Goal: Information Seeking & Learning: Learn about a topic

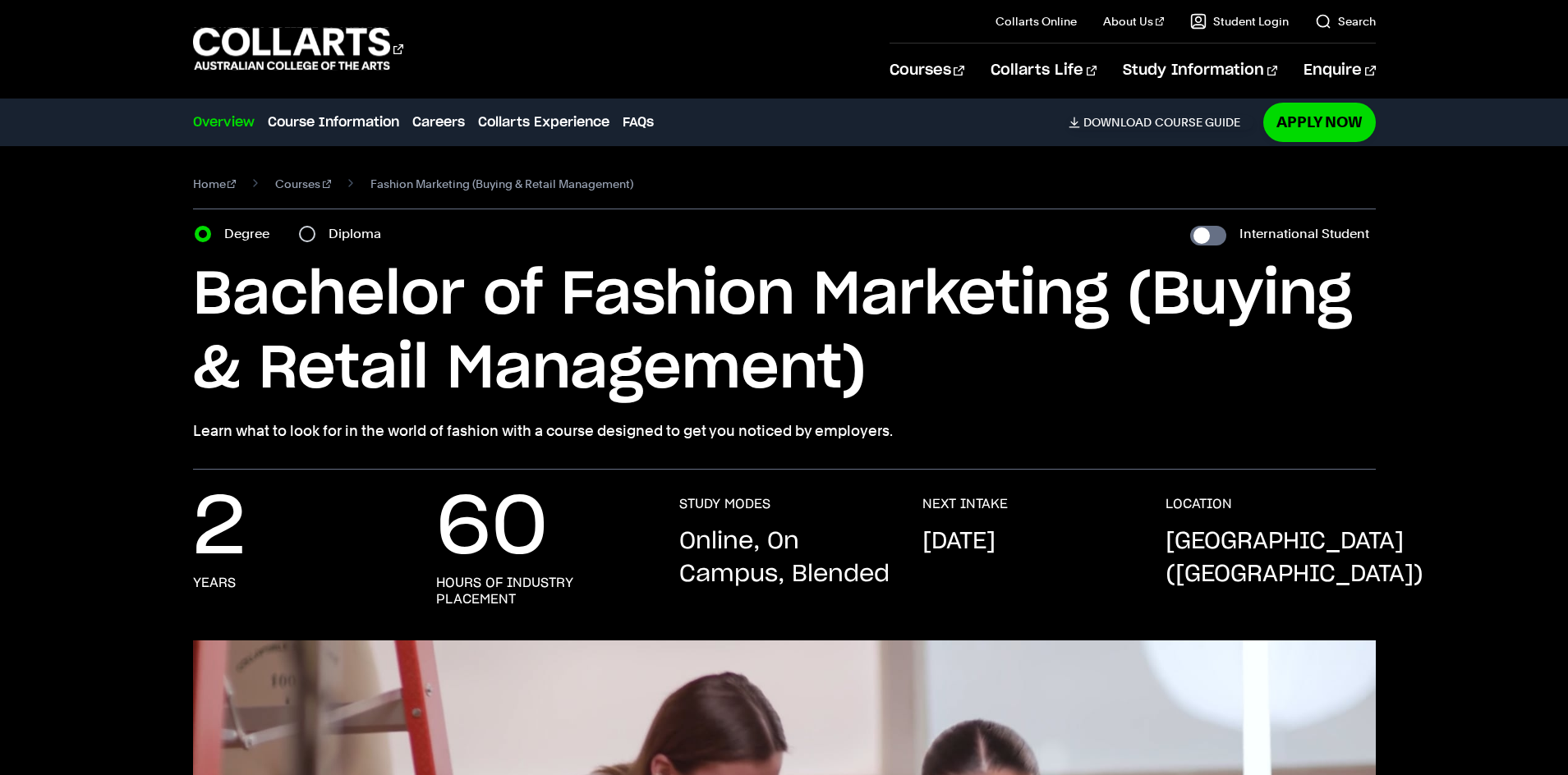
click at [315, 230] on div "Diploma" at bounding box center [344, 234] width 92 height 23
click at [308, 235] on input "Diploma" at bounding box center [307, 233] width 16 height 16
radio input "true"
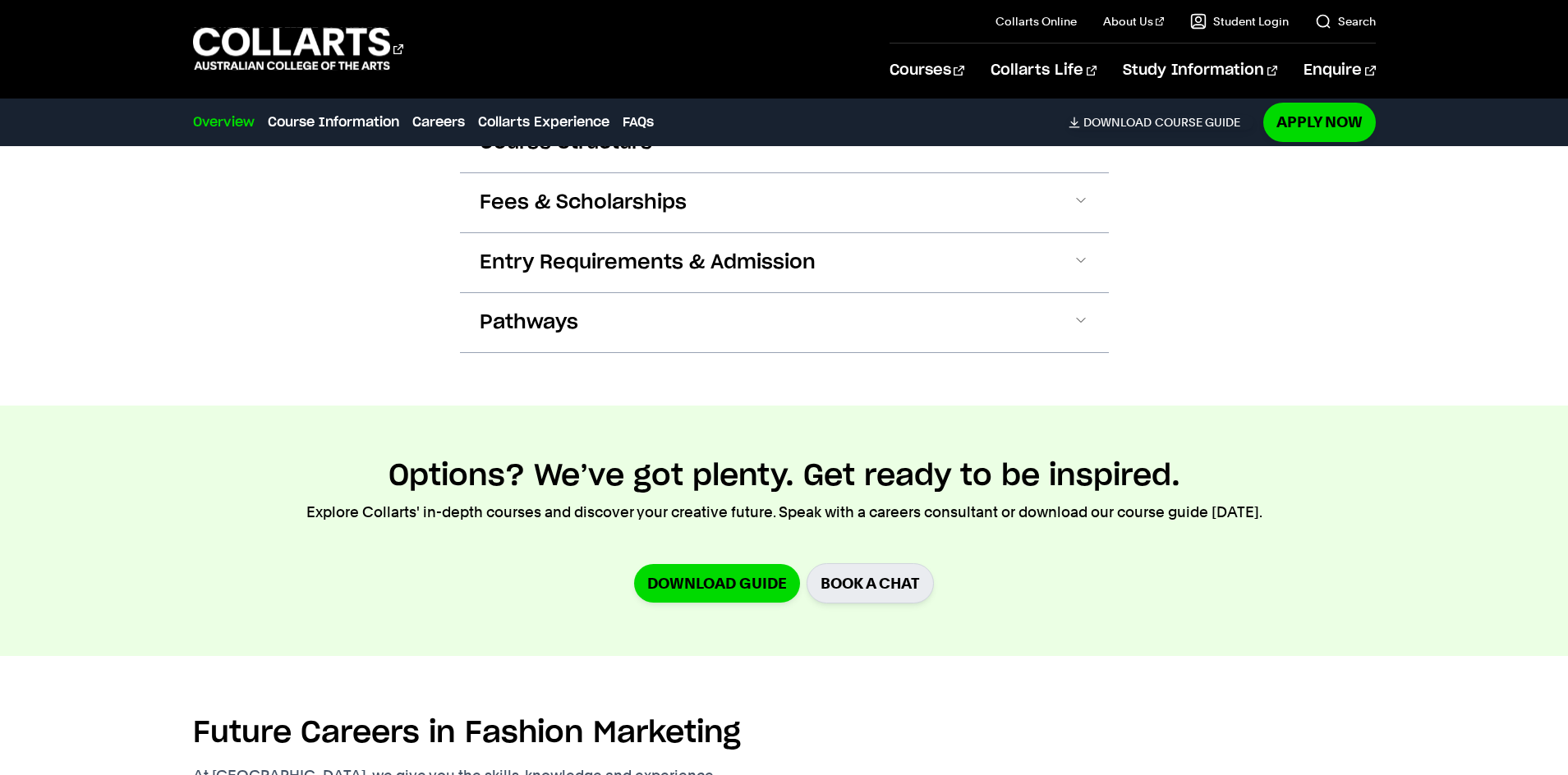
scroll to position [1888, 0]
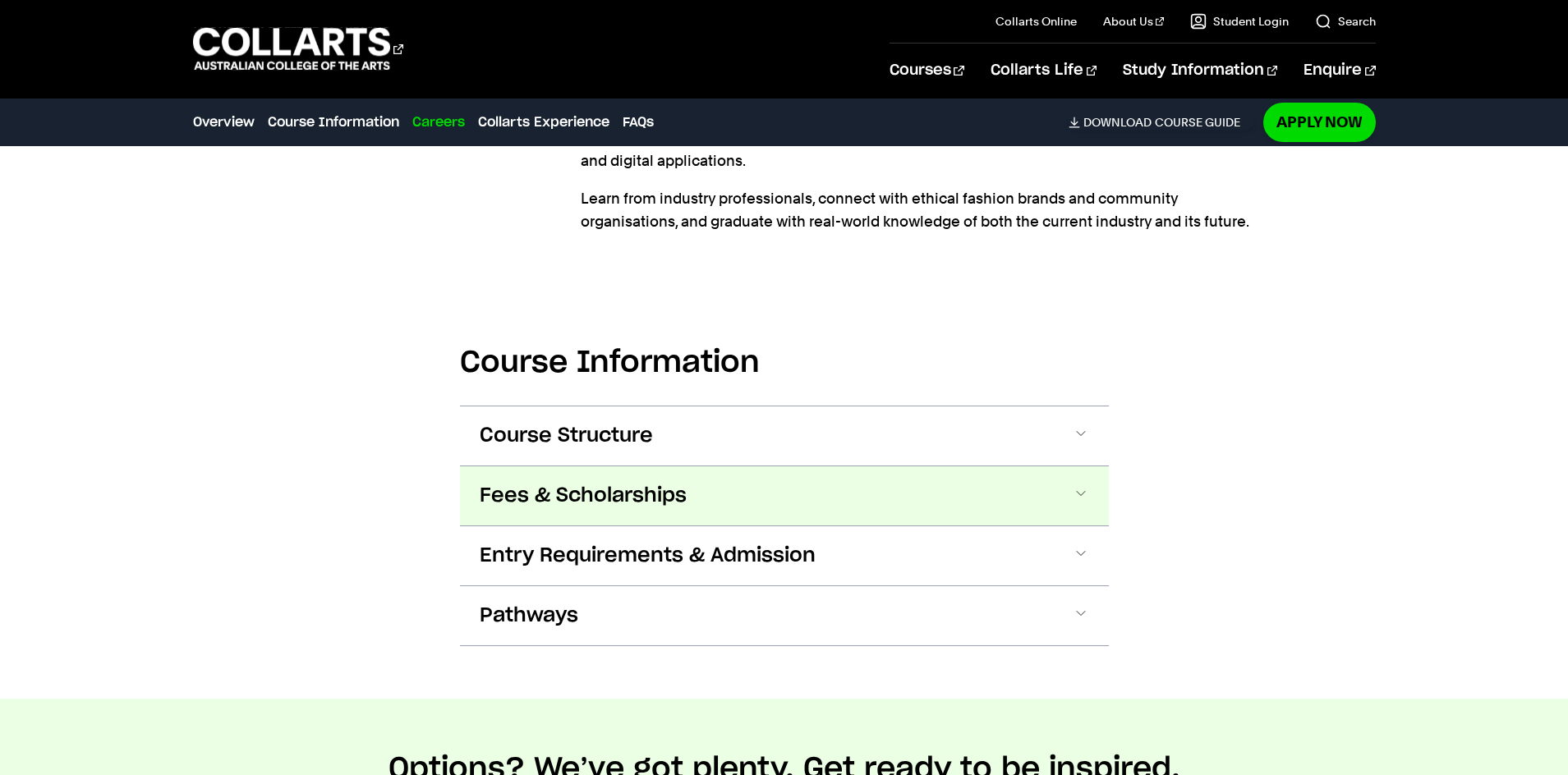
click at [580, 512] on button "Fees & Scholarships" at bounding box center [784, 495] width 649 height 59
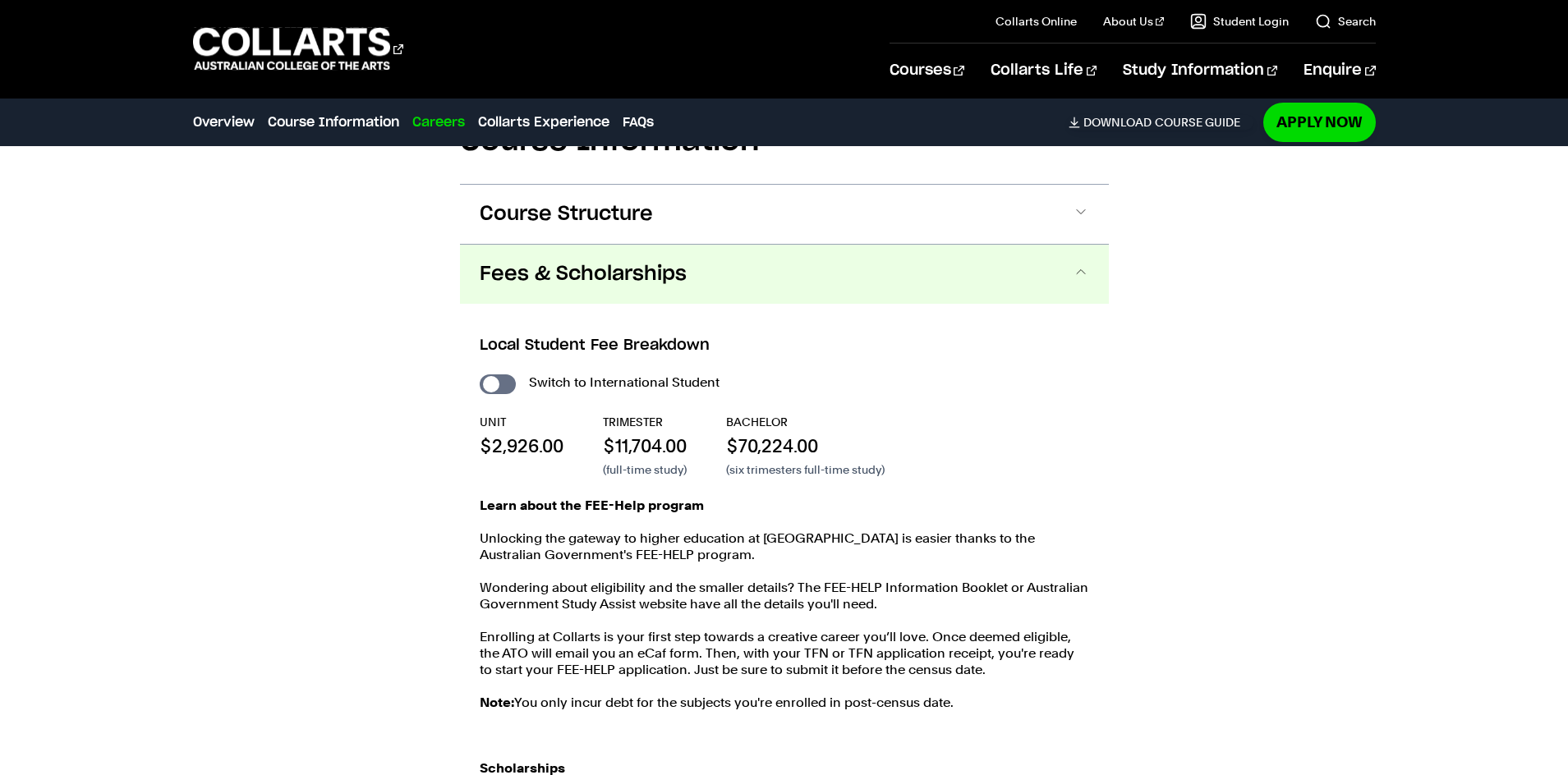
scroll to position [1714, 0]
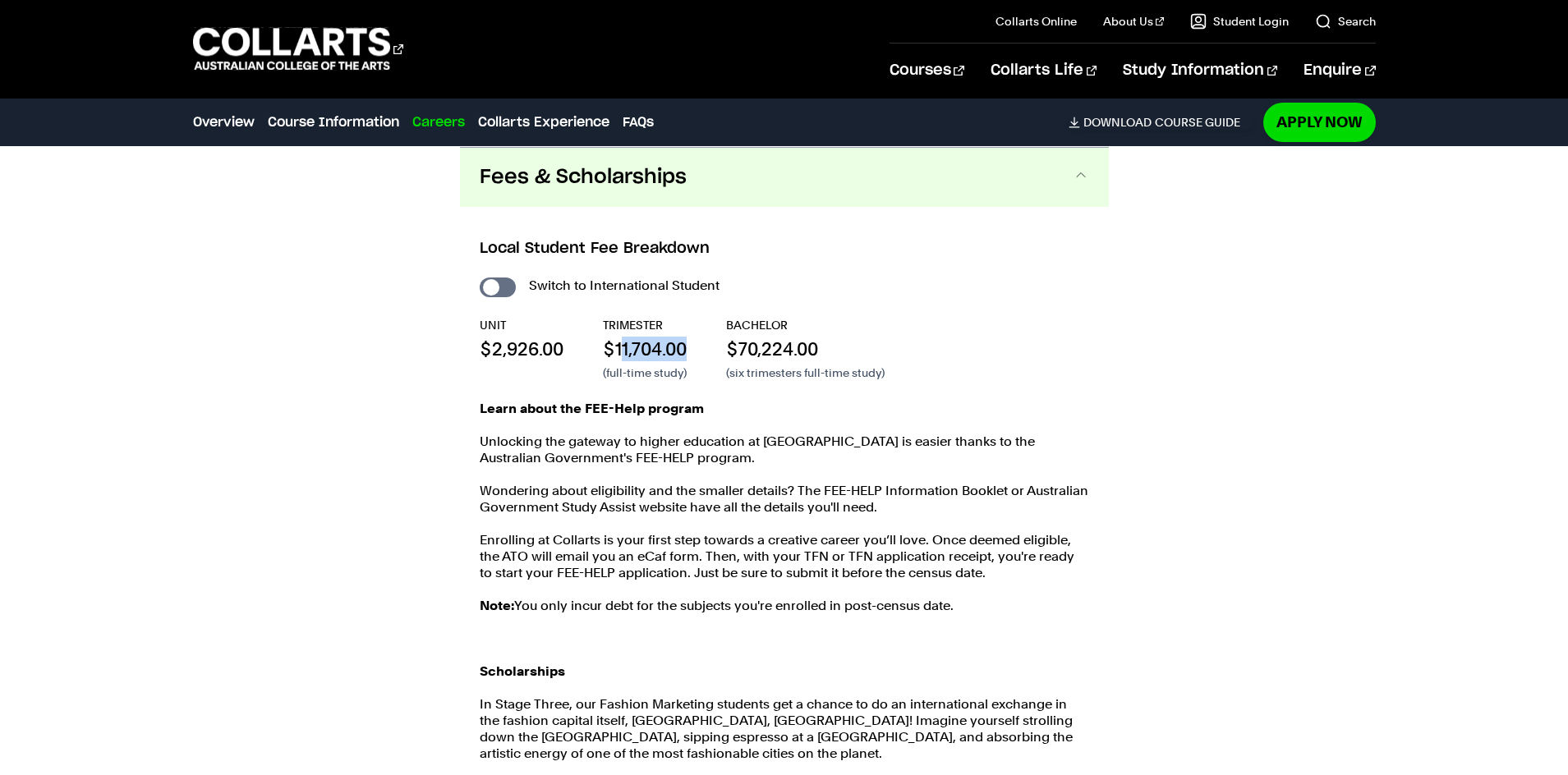
drag, startPoint x: 689, startPoint y: 348, endPoint x: 622, endPoint y: 352, distance: 67.1
click at [622, 352] on div "UNIT $2,926.00 TRIMESTER $11,704.00 (full-time study) BACHELOR $70,224.00 (six …" at bounding box center [784, 349] width 609 height 64
click at [622, 352] on p "$11,704.00" at bounding box center [644, 349] width 84 height 25
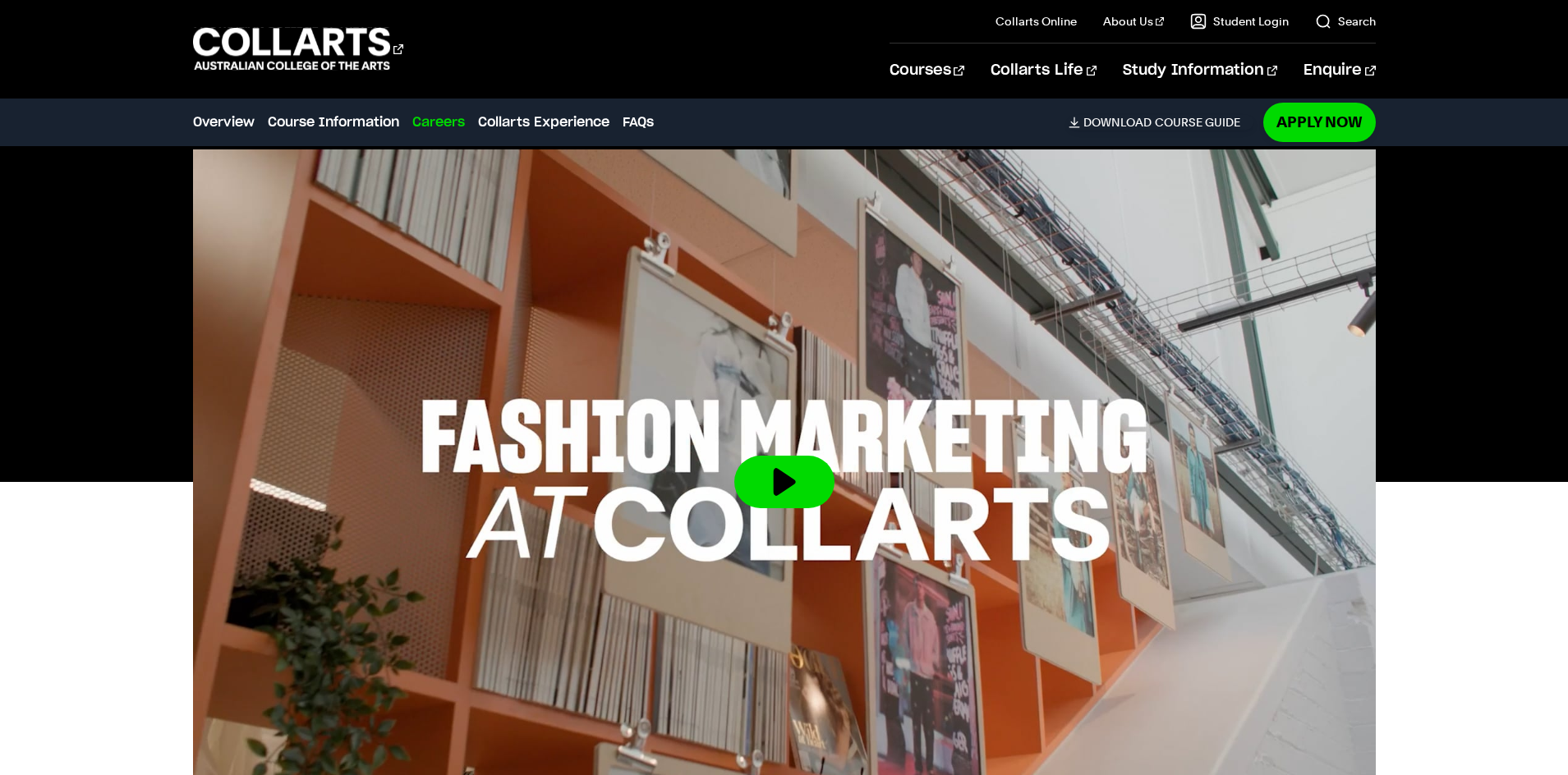
scroll to position [0, 0]
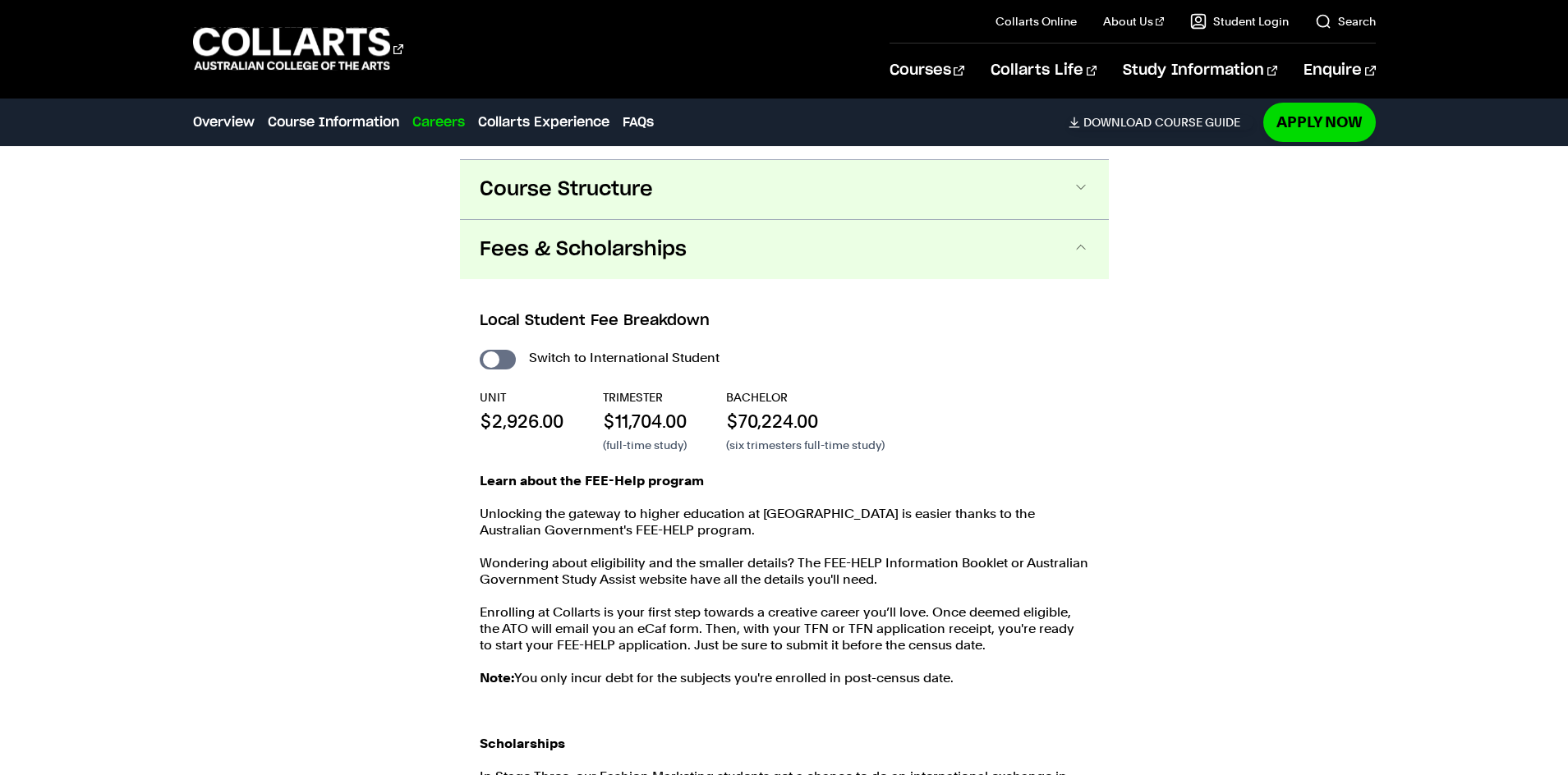
click at [608, 195] on span "Course Structure" at bounding box center [566, 189] width 174 height 26
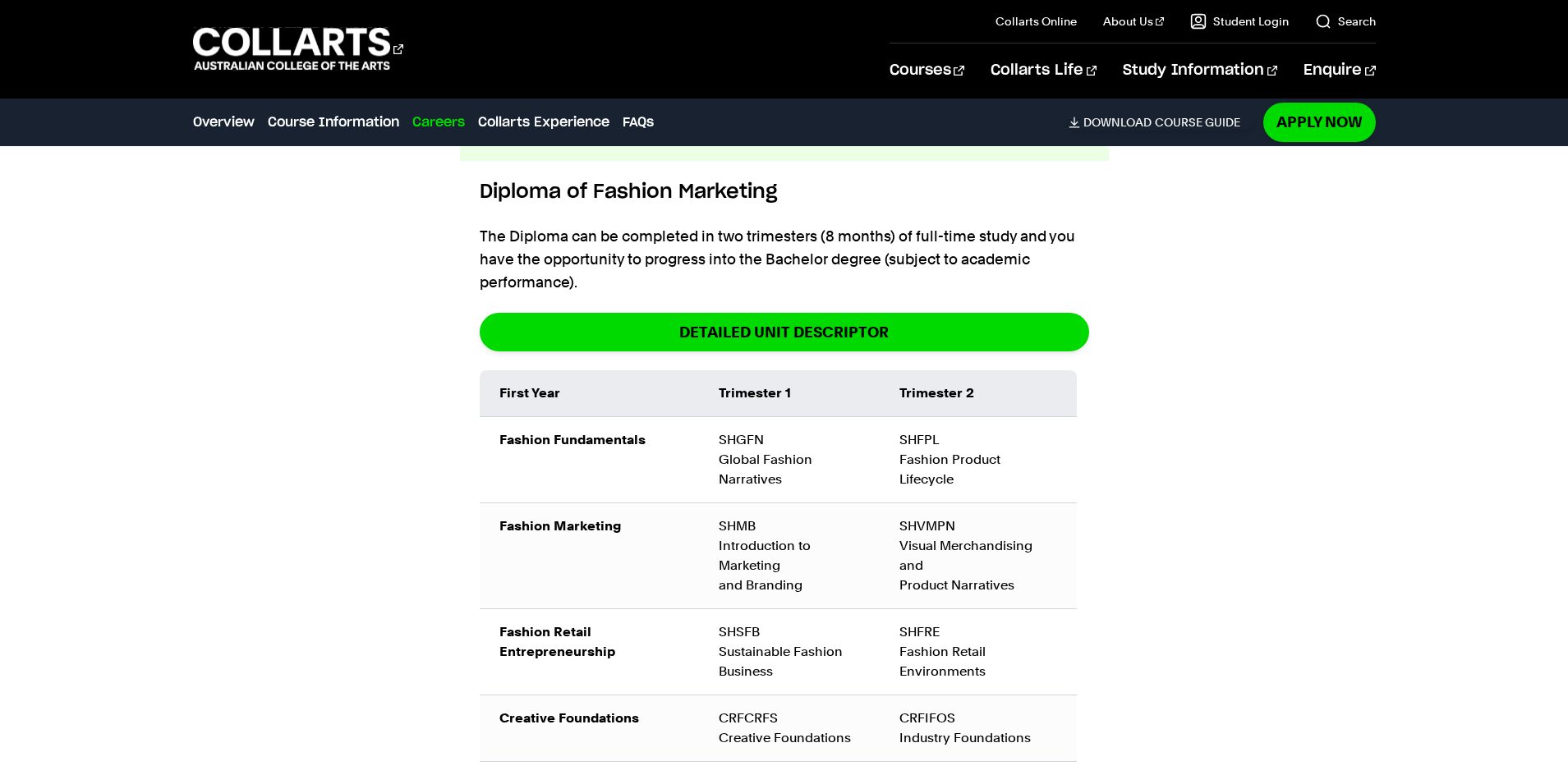
scroll to position [1736, 0]
